Goal: Use online tool/utility: Utilize a website feature to perform a specific function

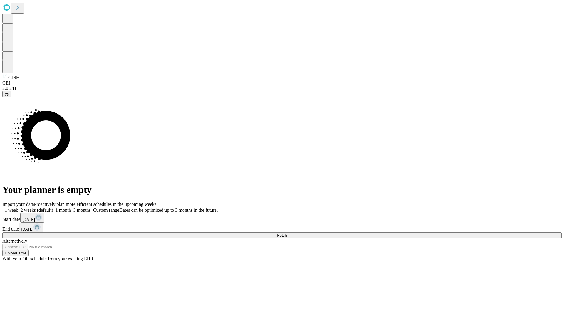
click at [18, 207] on label "1 week" at bounding box center [10, 209] width 16 height 5
click at [287, 233] on span "Fetch" at bounding box center [282, 235] width 10 height 4
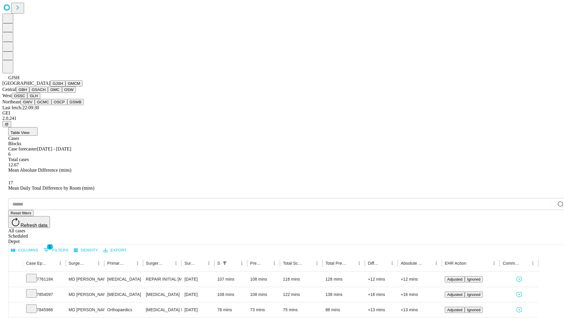
click at [66, 86] on button "GMCM" at bounding box center [74, 83] width 17 height 6
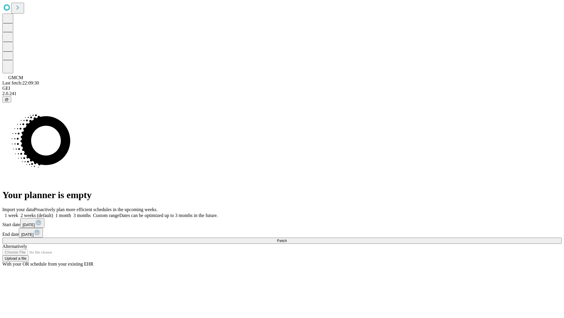
click at [18, 213] on label "1 week" at bounding box center [10, 215] width 16 height 5
click at [287, 238] on span "Fetch" at bounding box center [282, 240] width 10 height 4
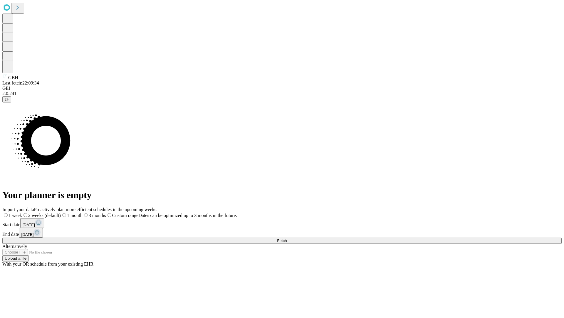
click at [22, 213] on label "1 week" at bounding box center [12, 215] width 20 height 5
click at [287, 238] on span "Fetch" at bounding box center [282, 240] width 10 height 4
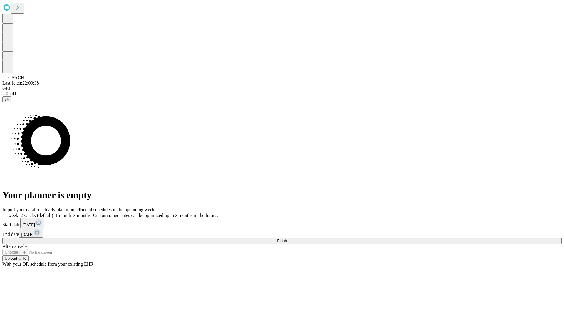
click at [18, 213] on label "1 week" at bounding box center [10, 215] width 16 height 5
click at [287, 238] on span "Fetch" at bounding box center [282, 240] width 10 height 4
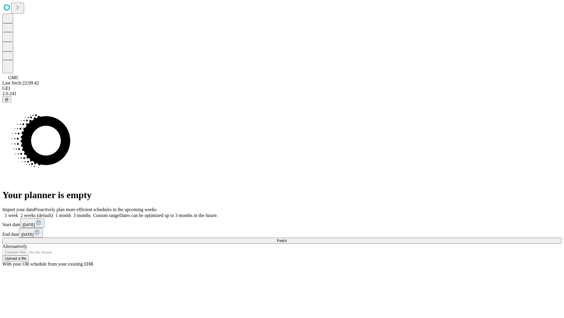
click at [18, 213] on label "1 week" at bounding box center [10, 215] width 16 height 5
click at [287, 238] on span "Fetch" at bounding box center [282, 240] width 10 height 4
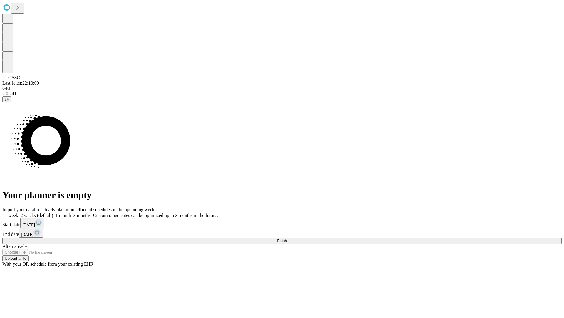
click at [18, 213] on label "1 week" at bounding box center [10, 215] width 16 height 5
click at [287, 238] on span "Fetch" at bounding box center [282, 240] width 10 height 4
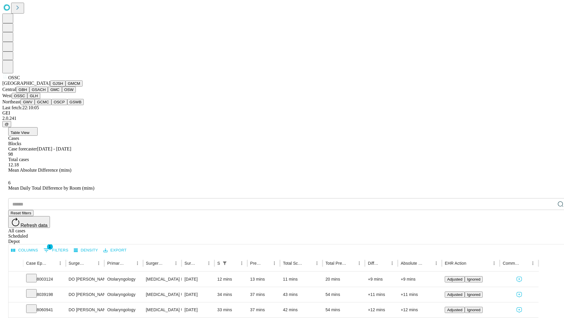
click at [40, 99] on button "GLH" at bounding box center [33, 96] width 13 height 6
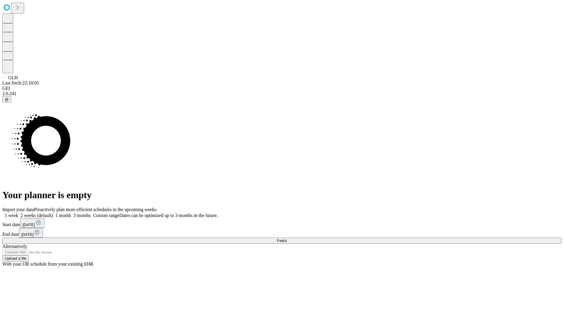
click at [18, 213] on label "1 week" at bounding box center [10, 215] width 16 height 5
click at [287, 238] on span "Fetch" at bounding box center [282, 240] width 10 height 4
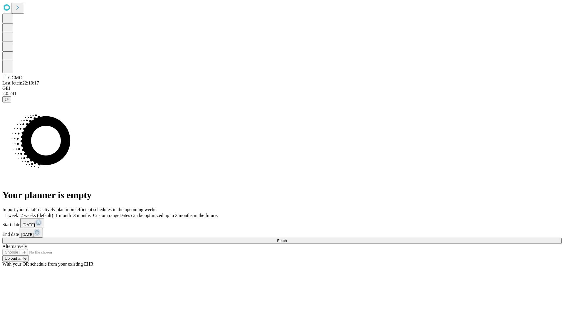
click at [18, 213] on label "1 week" at bounding box center [10, 215] width 16 height 5
click at [287, 238] on span "Fetch" at bounding box center [282, 240] width 10 height 4
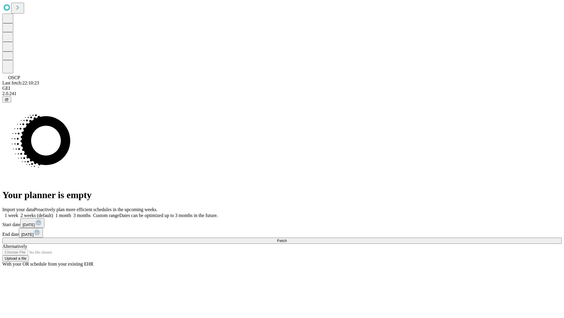
click at [18, 213] on label "1 week" at bounding box center [10, 215] width 16 height 5
click at [287, 238] on span "Fetch" at bounding box center [282, 240] width 10 height 4
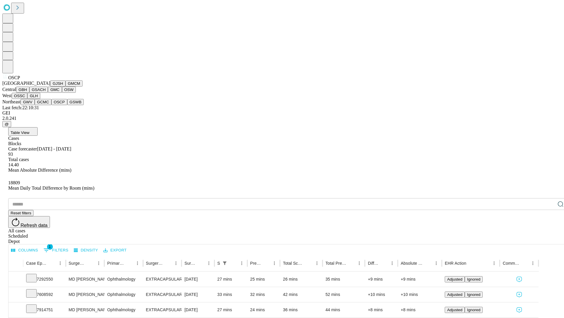
click at [67, 105] on button "GSWB" at bounding box center [75, 102] width 17 height 6
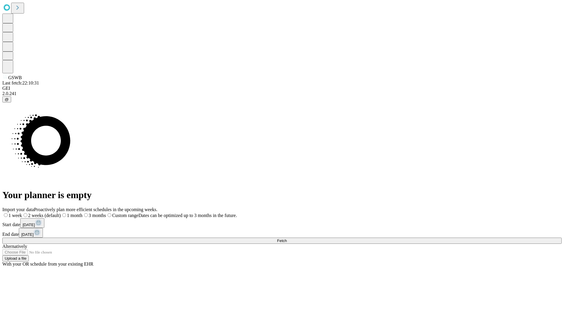
click at [22, 213] on label "1 week" at bounding box center [12, 215] width 20 height 5
click at [287, 238] on span "Fetch" at bounding box center [282, 240] width 10 height 4
